Goal: Task Accomplishment & Management: Manage account settings

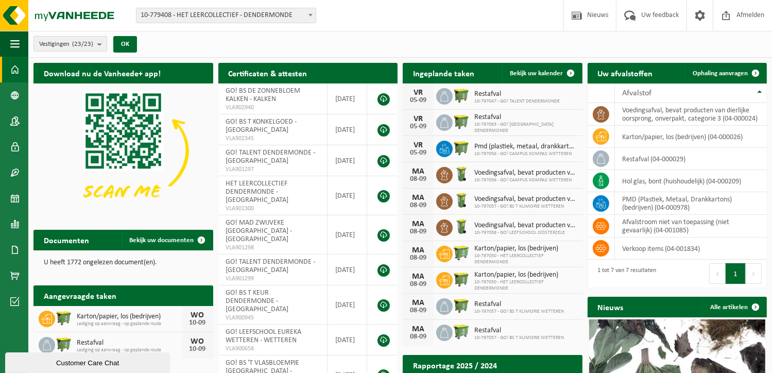
click at [93, 45] on count "(23/23)" at bounding box center [82, 44] width 21 height 7
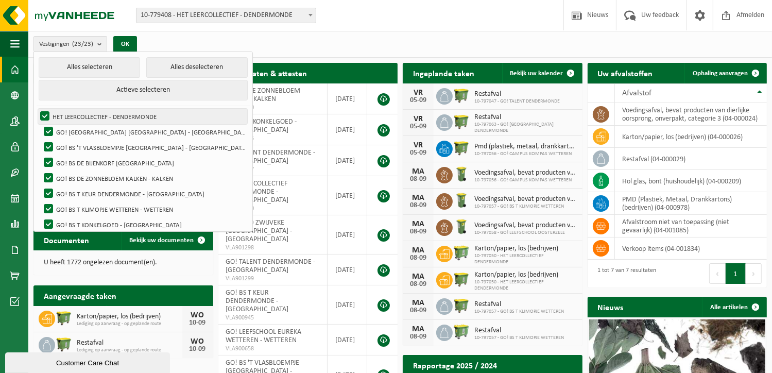
click at [45, 114] on label "HET LEERCOLLECTIEF - DENDERMONDE" at bounding box center [142, 116] width 209 height 15
click at [37, 109] on input "HET LEERCOLLECTIEF - DENDERMONDE" at bounding box center [36, 108] width 1 height 1
click at [46, 116] on label "HET LEERCOLLECTIEF - DENDERMONDE" at bounding box center [142, 116] width 209 height 15
click at [37, 109] on input "HET LEERCOLLECTIEF - DENDERMONDE" at bounding box center [36, 108] width 1 height 1
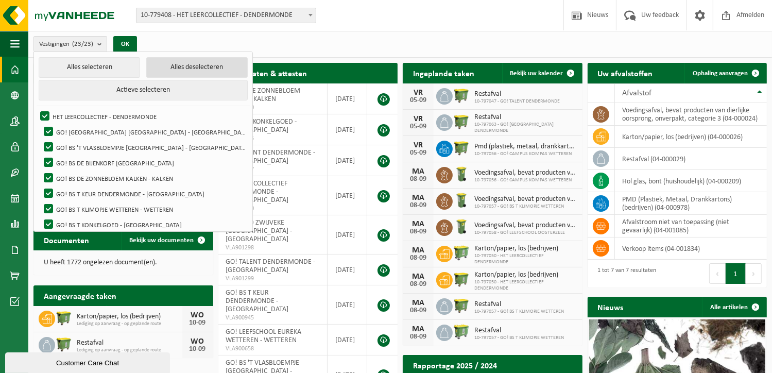
click at [168, 66] on button "Alles deselecteren" at bounding box center [197, 67] width 102 height 21
checkbox input "false"
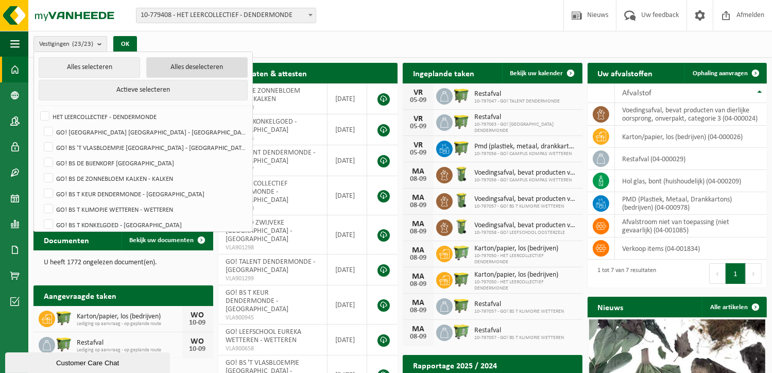
checkbox input "false"
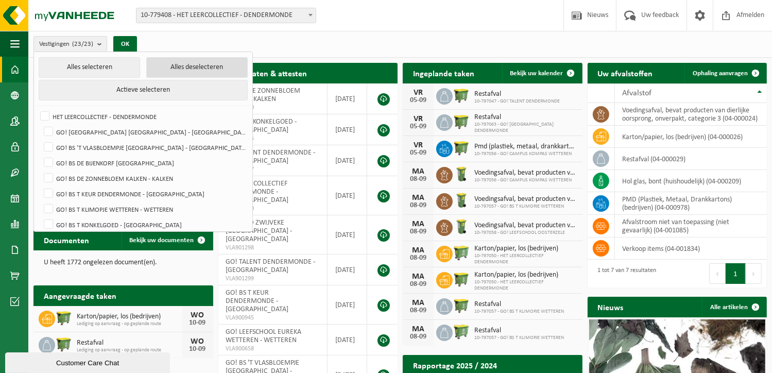
checkbox input "false"
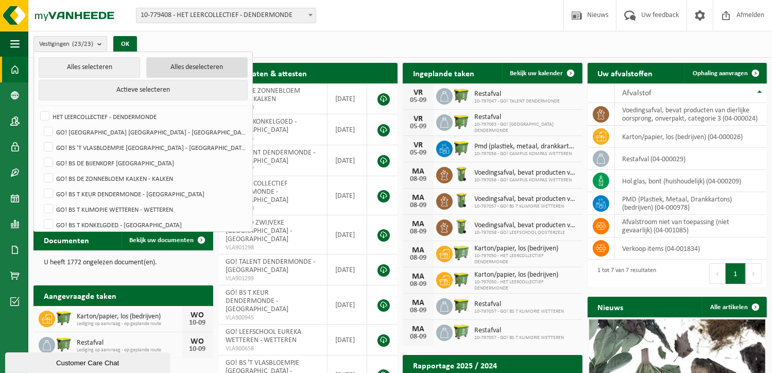
checkbox input "false"
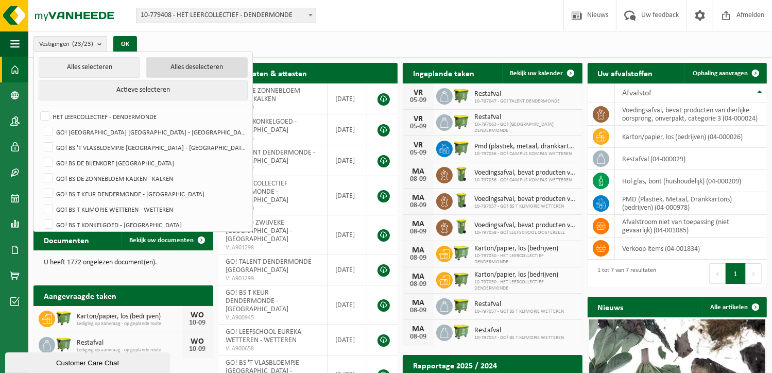
checkbox input "false"
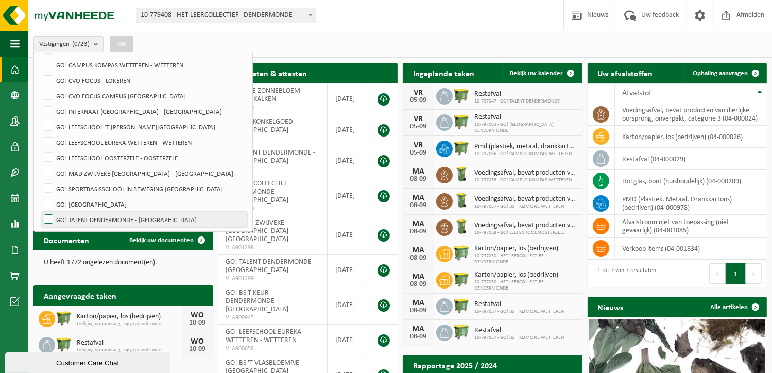
scroll to position [236, 0]
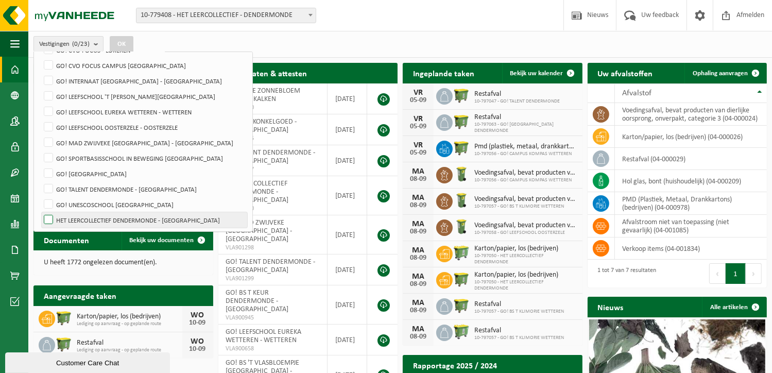
click at [164, 215] on label "HET LEERCOLLECTIEF DENDERMONDE - [GEOGRAPHIC_DATA]" at bounding box center [145, 219] width 206 height 15
click at [40, 212] on input "HET LEERCOLLECTIEF DENDERMONDE - [GEOGRAPHIC_DATA]" at bounding box center [40, 212] width 1 height 1
checkbox input "true"
click at [125, 45] on button "OK" at bounding box center [122, 44] width 24 height 16
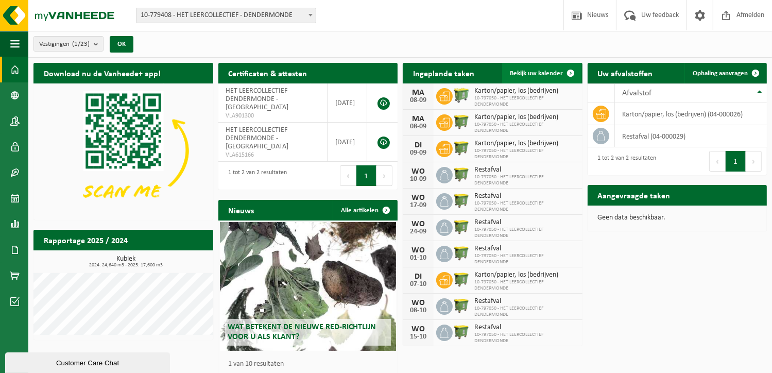
click at [539, 71] on span "Bekijk uw kalender" at bounding box center [537, 73] width 53 height 7
